Goal: Task Accomplishment & Management: Manage account settings

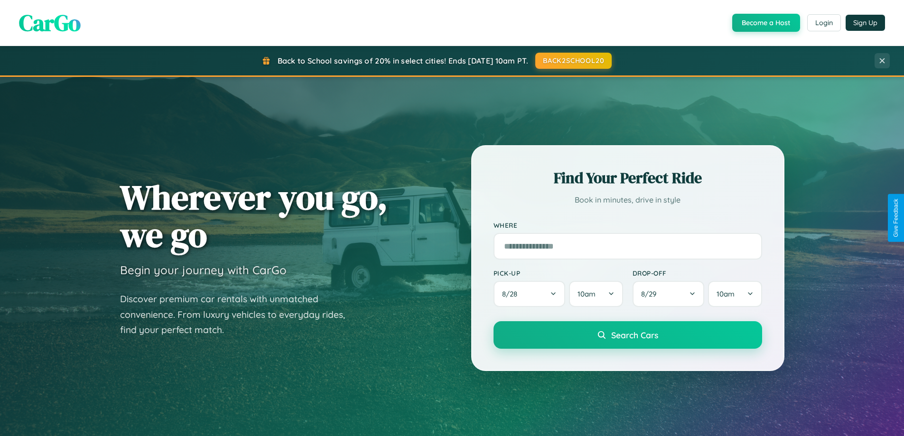
scroll to position [653, 0]
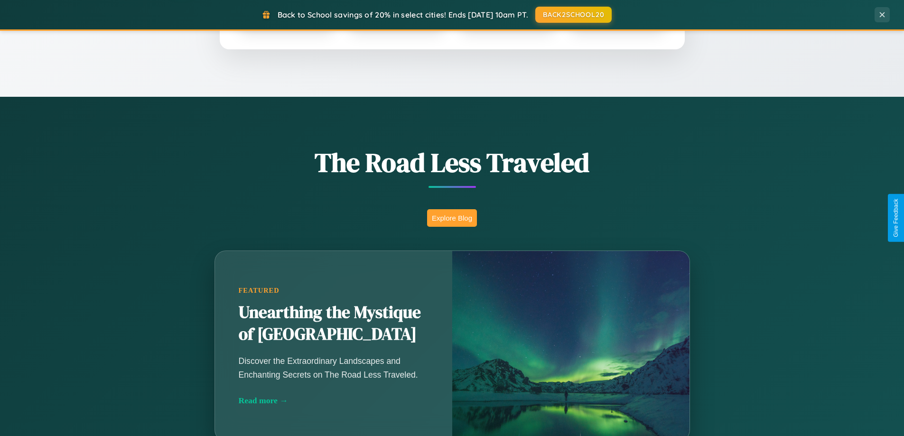
click at [452, 218] on button "Explore Blog" at bounding box center [452, 218] width 50 height 18
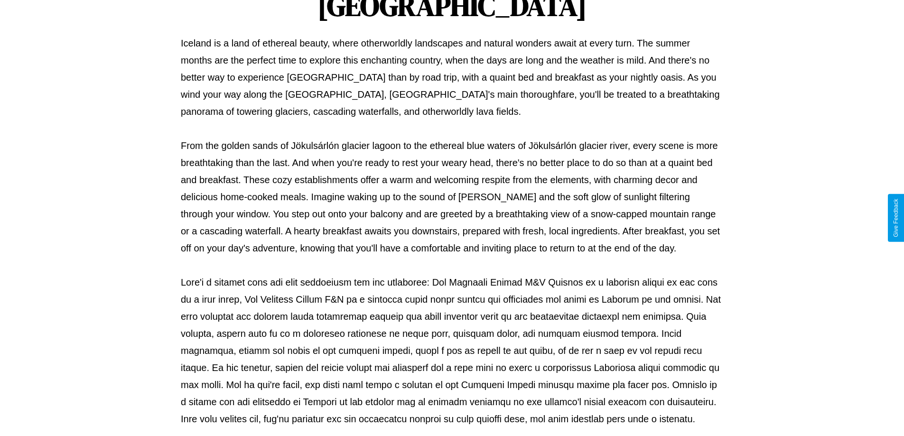
scroll to position [307, 0]
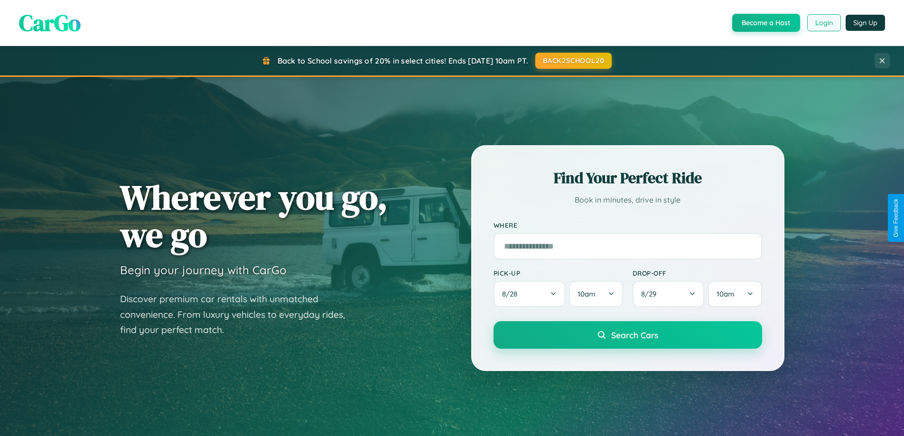
click at [824, 23] on button "Login" at bounding box center [824, 22] width 34 height 17
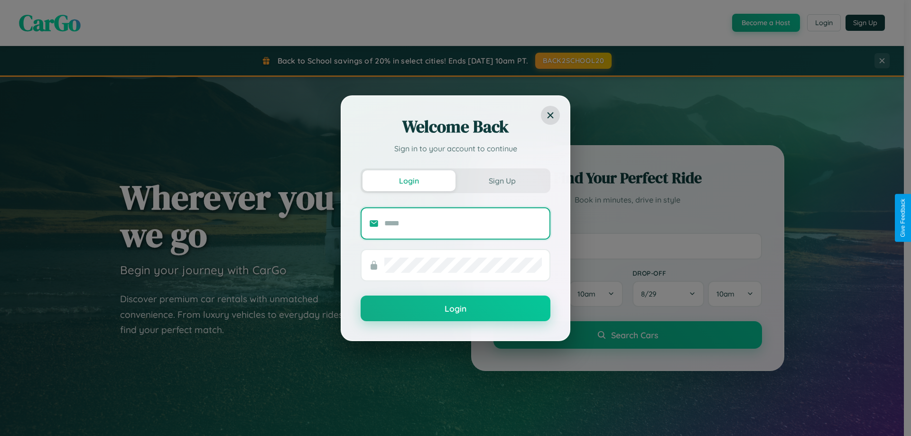
click at [463, 223] on input "text" at bounding box center [464, 223] width 158 height 15
type input "**********"
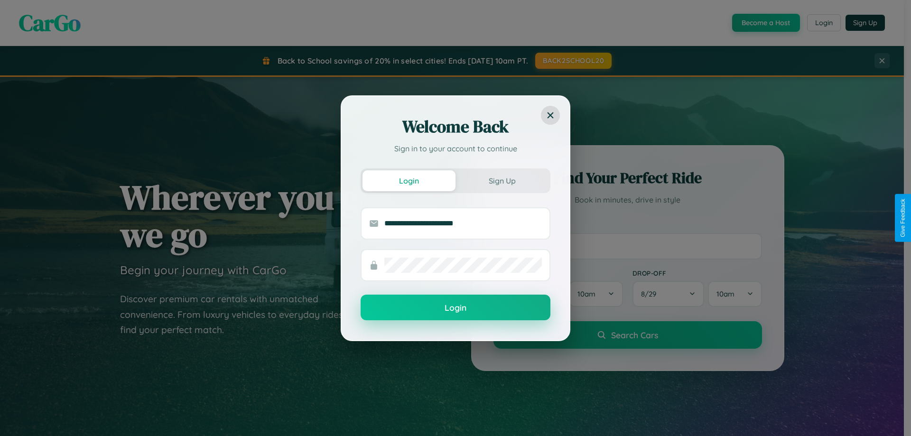
click at [456, 308] on button "Login" at bounding box center [456, 308] width 190 height 26
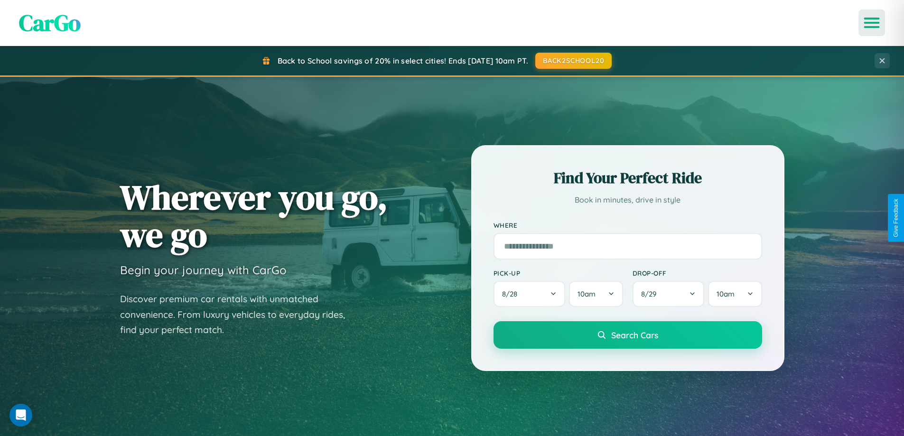
click at [872, 23] on icon "Open menu" at bounding box center [872, 23] width 14 height 9
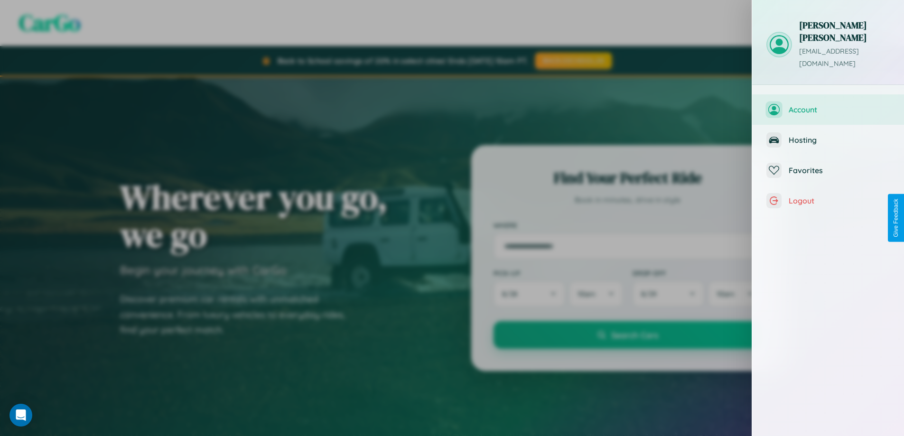
click at [828, 105] on span "Account" at bounding box center [839, 109] width 101 height 9
